Goal: Task Accomplishment & Management: Complete application form

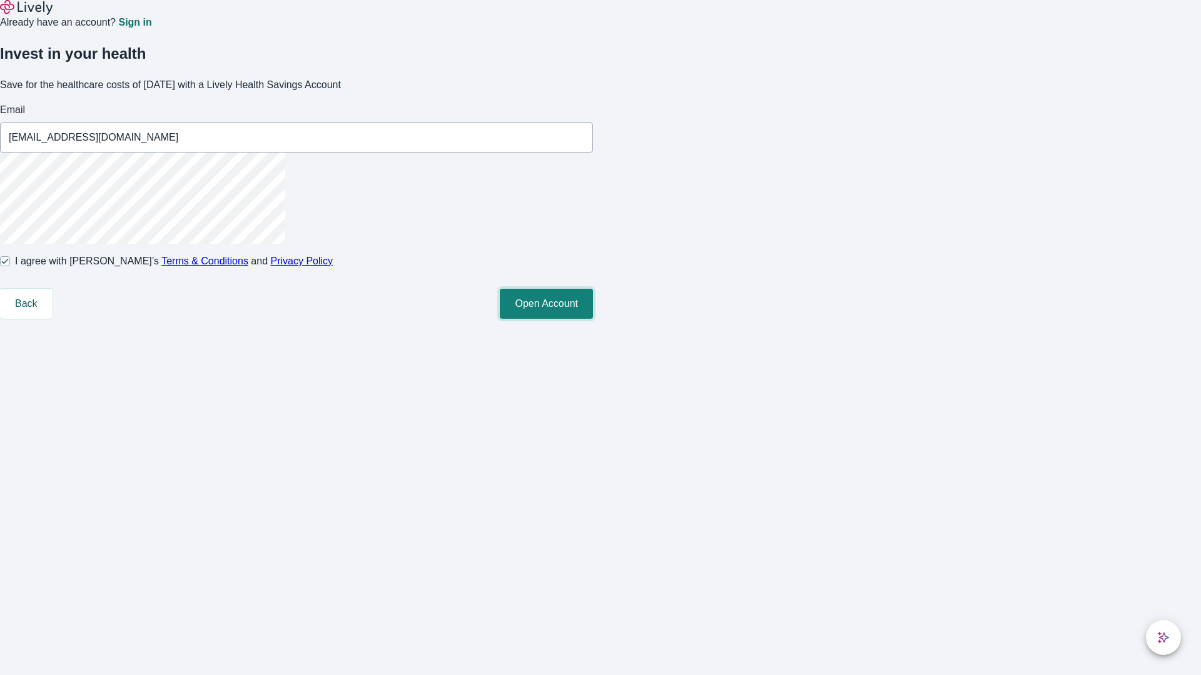
click at [593, 319] on button "Open Account" at bounding box center [546, 304] width 93 height 30
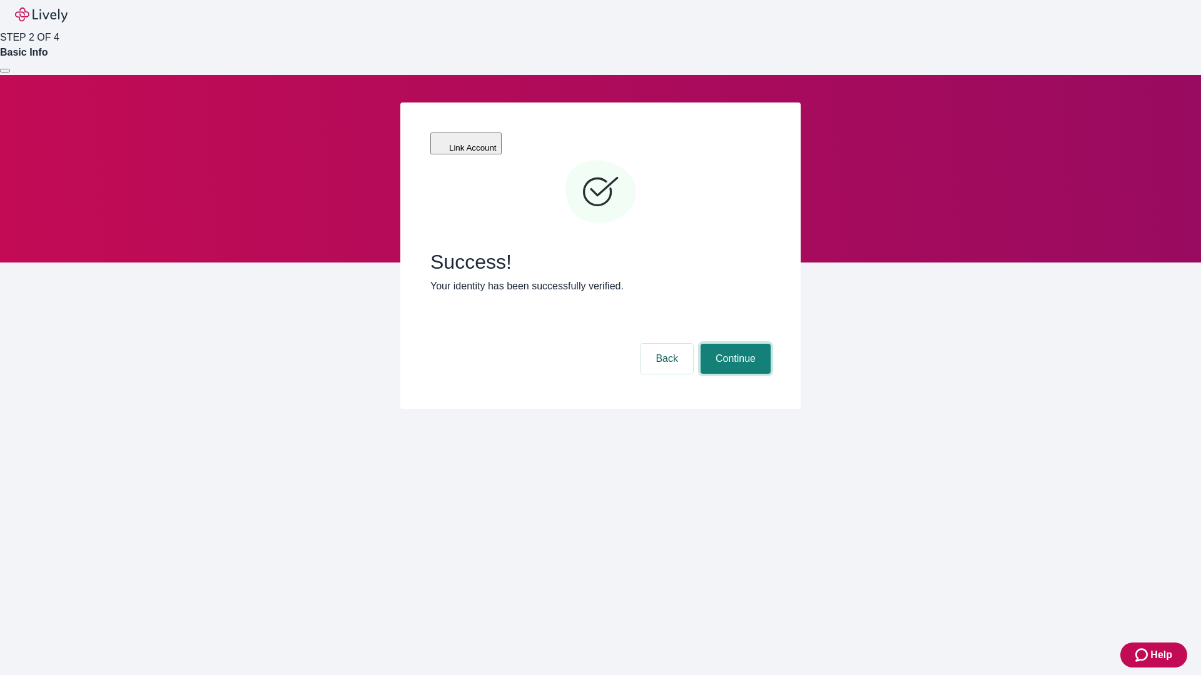
click at [734, 344] on button "Continue" at bounding box center [735, 359] width 70 height 30
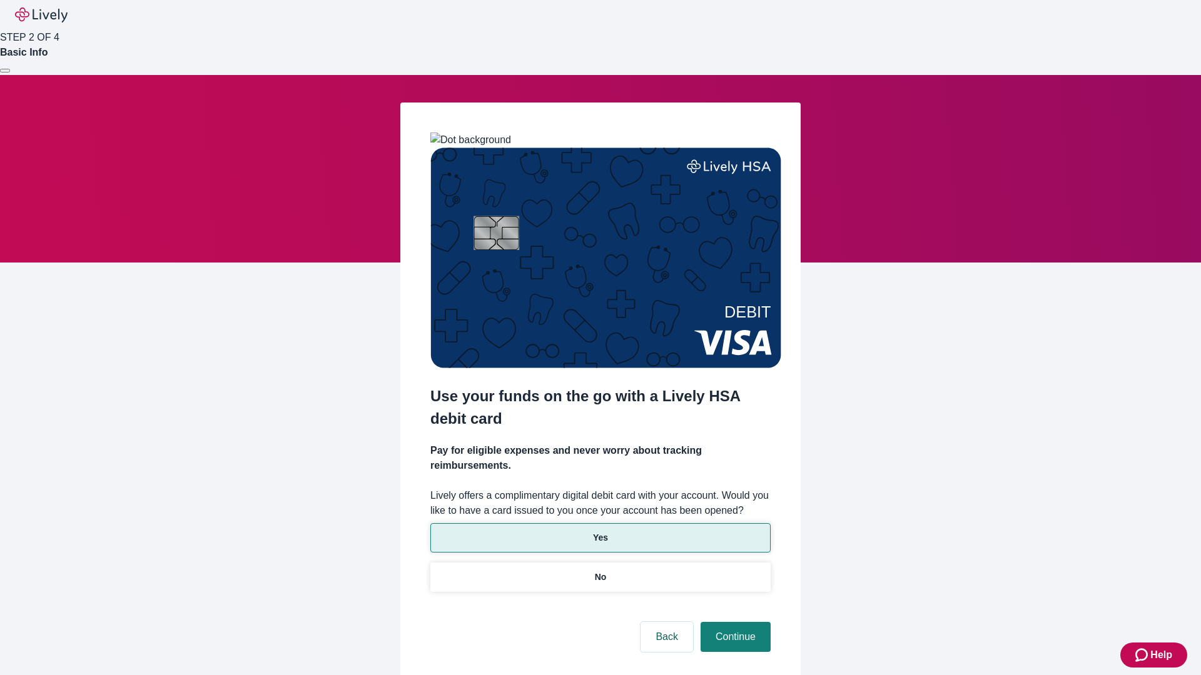
click at [600, 532] on p "Yes" at bounding box center [600, 538] width 15 height 13
click at [734, 622] on button "Continue" at bounding box center [735, 637] width 70 height 30
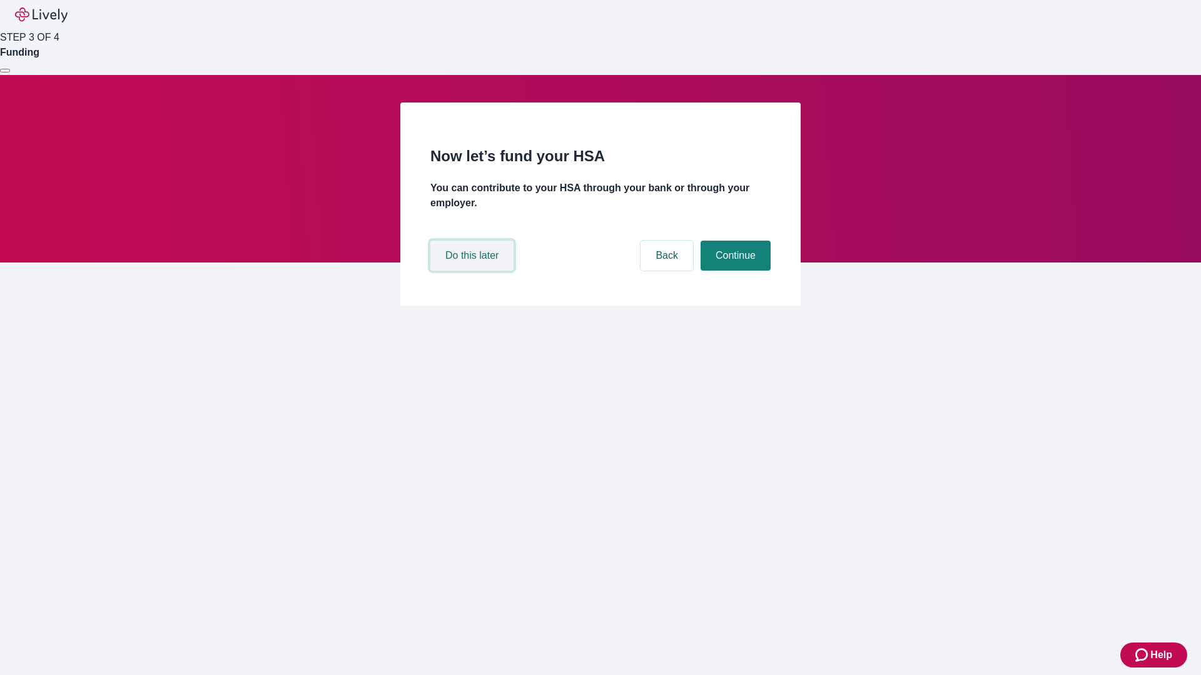
click at [473, 271] on button "Do this later" at bounding box center [471, 256] width 83 height 30
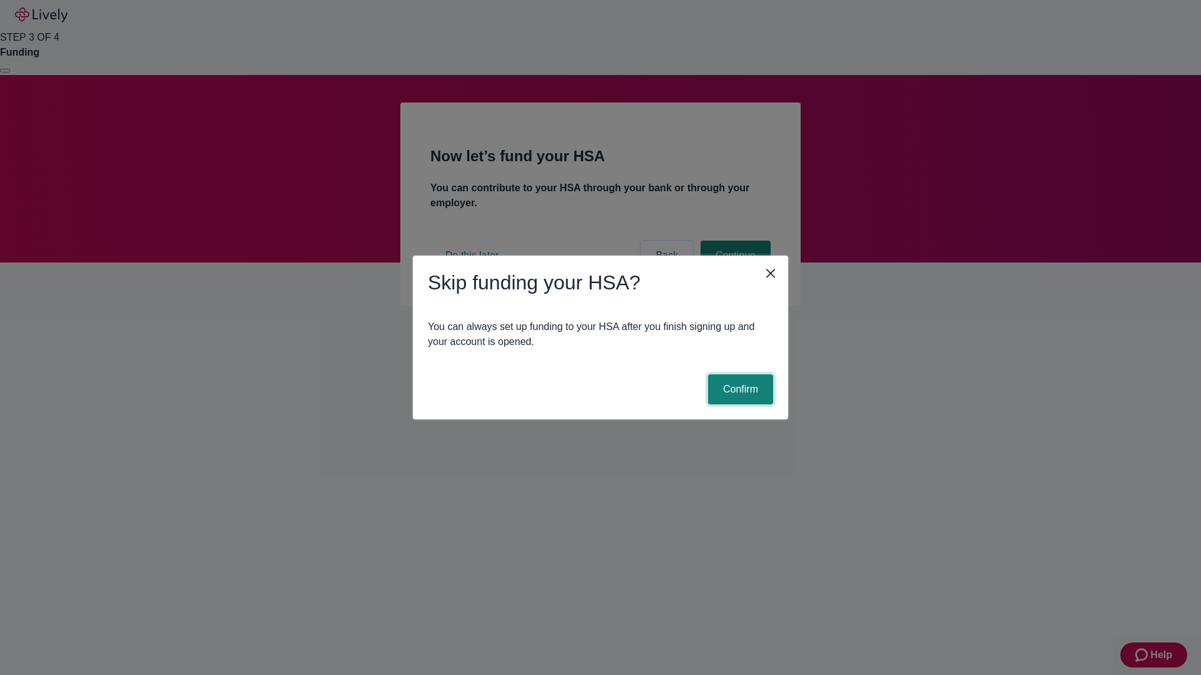
click at [739, 390] on button "Confirm" at bounding box center [740, 390] width 65 height 30
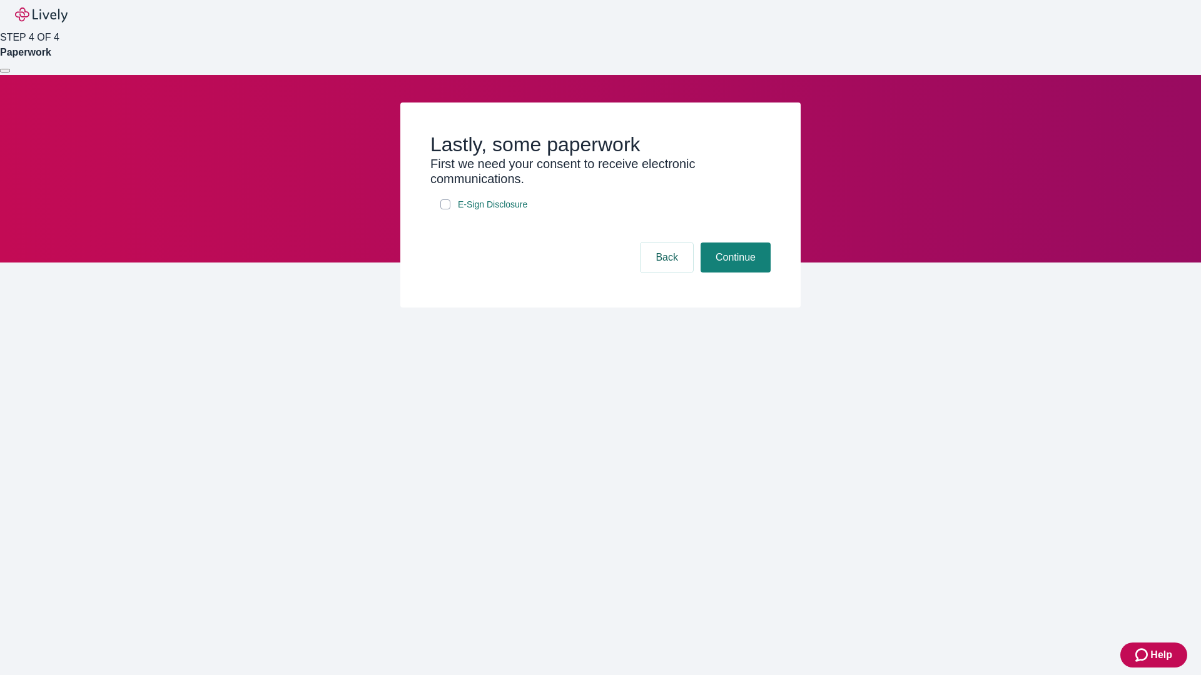
click at [445, 210] on input "E-Sign Disclosure" at bounding box center [445, 205] width 10 height 10
checkbox input "true"
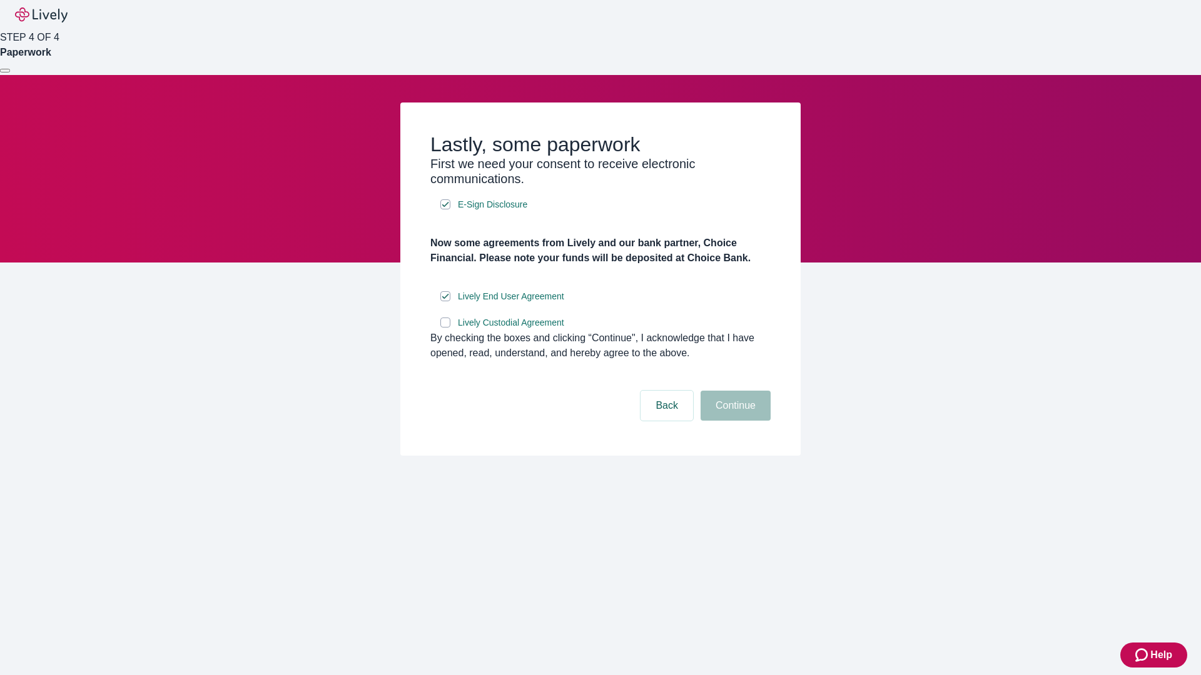
click at [445, 328] on input "Lively Custodial Agreement" at bounding box center [445, 323] width 10 height 10
checkbox input "true"
click at [734, 421] on button "Continue" at bounding box center [735, 406] width 70 height 30
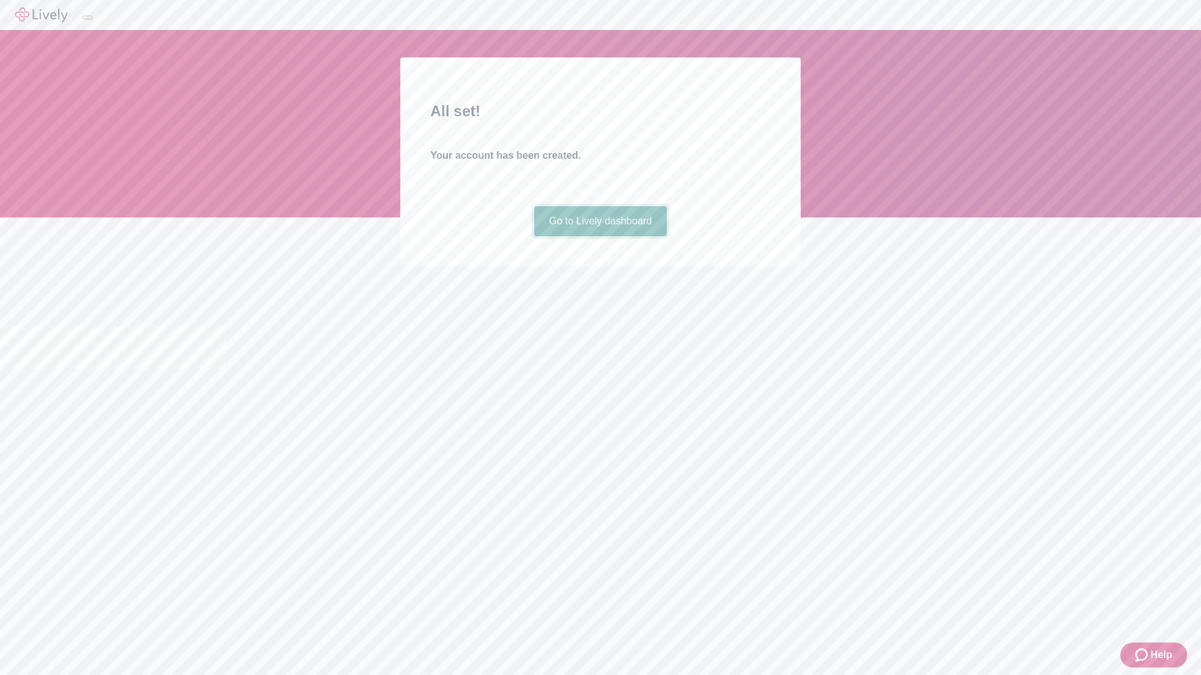
click at [600, 236] on link "Go to Lively dashboard" at bounding box center [600, 221] width 133 height 30
